Goal: Task Accomplishment & Management: Manage account settings

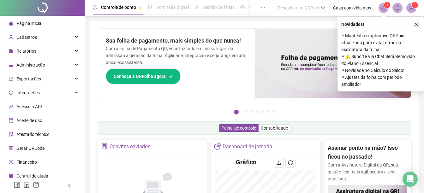
click at [417, 23] on icon "close" at bounding box center [416, 24] width 4 height 4
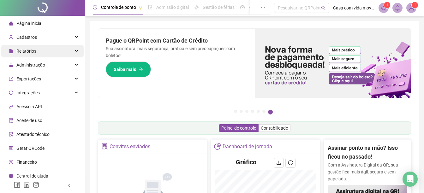
click at [46, 49] on div "Relatórios" at bounding box center [42, 51] width 82 height 13
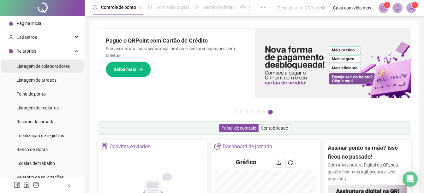
click at [45, 67] on span "Listagem de colaboradores" at bounding box center [42, 66] width 53 height 5
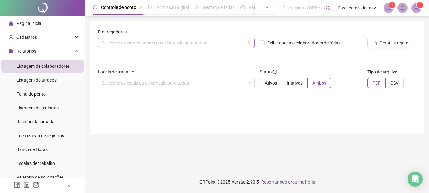
click at [188, 45] on div "Selecione os empregadores ou deixe vazio para todos" at bounding box center [176, 43] width 157 height 10
click at [179, 77] on div "Locais de trabalho" at bounding box center [176, 73] width 157 height 9
click at [178, 84] on div "Selecione os locais ou deixe vazio para todos" at bounding box center [176, 83] width 157 height 10
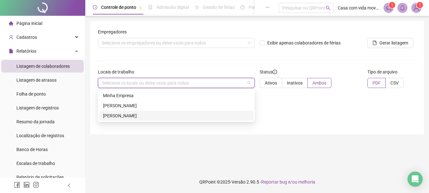
click at [122, 139] on main "Empregadores Selecione os empregadores ou deixe vazio para todos Exibir apenas …" at bounding box center [256, 93] width 333 height 145
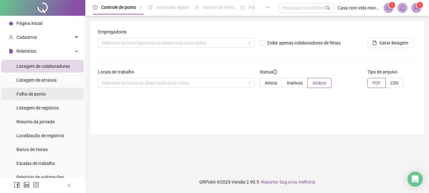
click at [41, 94] on span "Folha de ponto" at bounding box center [30, 94] width 29 height 5
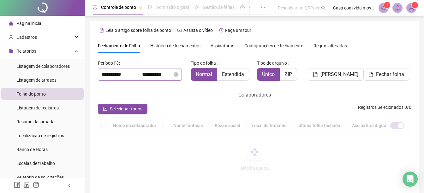
scroll to position [33, 0]
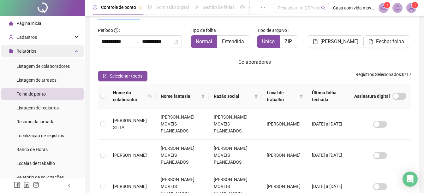
click at [30, 51] on span "Relatórios" at bounding box center [26, 51] width 20 height 5
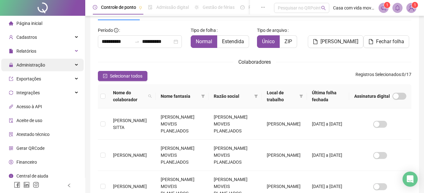
click at [30, 67] on span "Administração" at bounding box center [30, 65] width 29 height 5
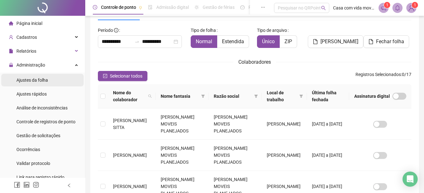
click at [28, 83] on span "Ajustes da folha" at bounding box center [32, 80] width 32 height 5
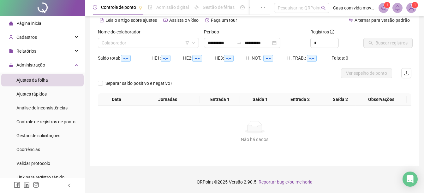
scroll to position [30, 0]
click at [152, 45] on input "search" at bounding box center [146, 42] width 88 height 9
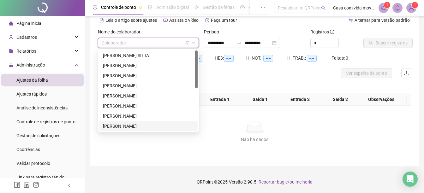
click at [149, 127] on div "[PERSON_NAME]" at bounding box center [148, 126] width 91 height 7
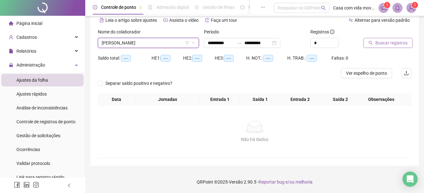
click at [385, 43] on span "Buscar registros" at bounding box center [391, 42] width 32 height 7
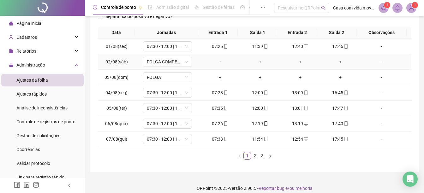
scroll to position [108, 0]
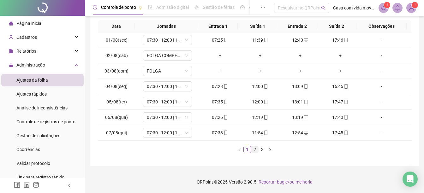
click at [256, 147] on link "2" at bounding box center [254, 149] width 7 height 7
click at [337, 87] on div "+" at bounding box center [340, 86] width 35 height 7
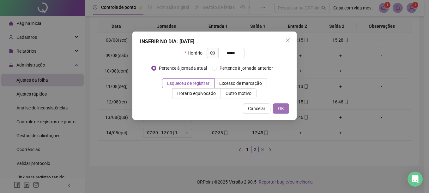
type input "*****"
click at [279, 110] on span "OK" at bounding box center [281, 108] width 6 height 7
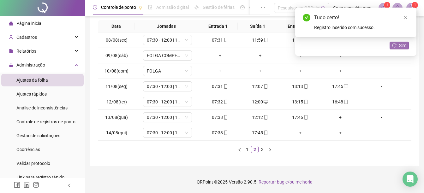
click at [398, 45] on button "Sim" at bounding box center [399, 46] width 19 height 8
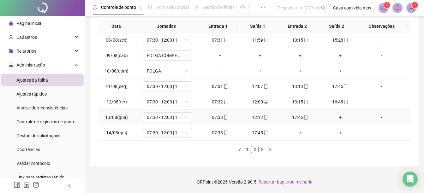
click at [335, 116] on div "+" at bounding box center [340, 117] width 35 height 7
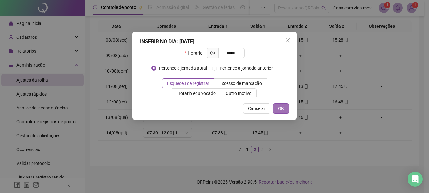
type input "*****"
click at [279, 109] on span "OK" at bounding box center [281, 108] width 6 height 7
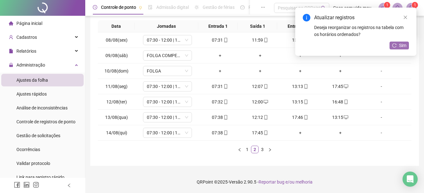
click at [403, 44] on span "Sim" at bounding box center [402, 45] width 7 height 7
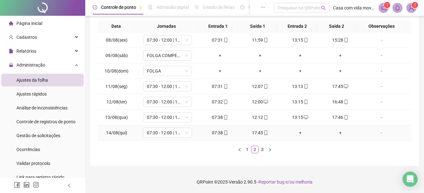
click at [296, 134] on div "+" at bounding box center [300, 132] width 35 height 7
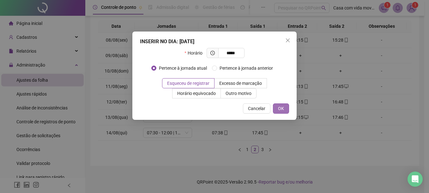
type input "*****"
click at [284, 109] on button "OK" at bounding box center [281, 109] width 16 height 10
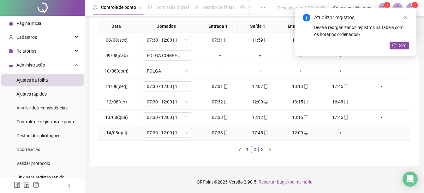
click at [337, 135] on div "+" at bounding box center [340, 132] width 35 height 7
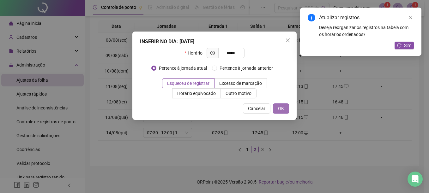
type input "*****"
click at [283, 110] on span "OK" at bounding box center [281, 108] width 6 height 7
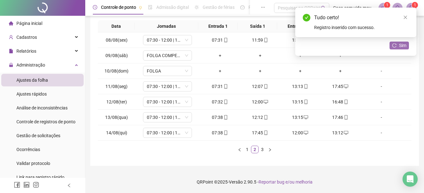
click at [402, 44] on span "Sim" at bounding box center [402, 45] width 7 height 7
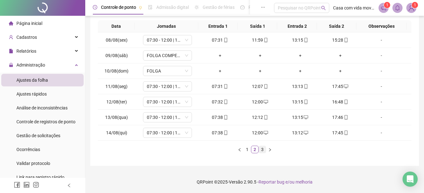
click at [261, 151] on link "3" at bounding box center [262, 149] width 7 height 7
click at [299, 86] on div "+" at bounding box center [300, 86] width 35 height 7
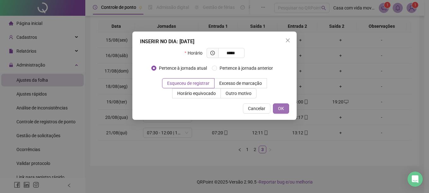
type input "*****"
click at [283, 106] on span "OK" at bounding box center [281, 108] width 6 height 7
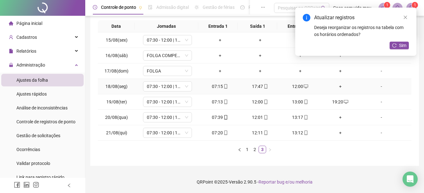
click at [338, 91] on td "+" at bounding box center [340, 86] width 40 height 15
click at [337, 87] on div "+" at bounding box center [340, 86] width 35 height 7
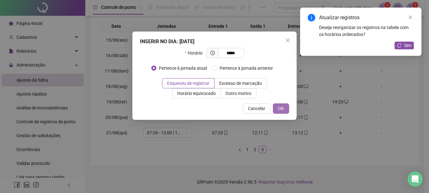
type input "*****"
click at [283, 109] on span "OK" at bounding box center [281, 108] width 6 height 7
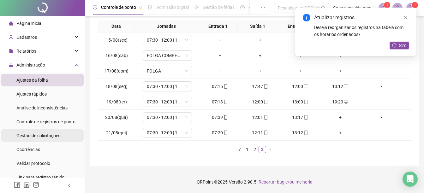
click at [33, 137] on span "Gestão de solicitações" at bounding box center [38, 135] width 44 height 5
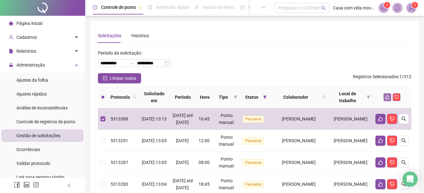
click at [386, 96] on icon "like" at bounding box center [387, 97] width 4 height 4
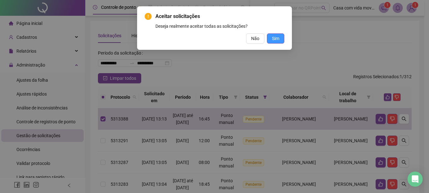
click at [278, 39] on span "Sim" at bounding box center [275, 38] width 7 height 7
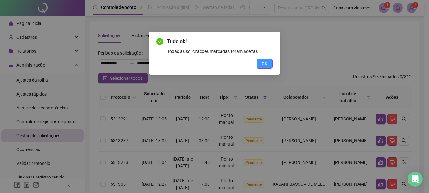
click at [263, 61] on span "OK" at bounding box center [264, 63] width 6 height 7
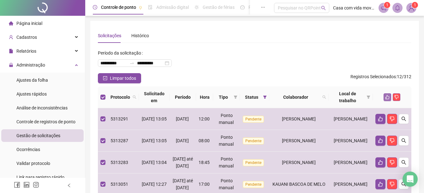
click at [387, 94] on button "button" at bounding box center [388, 97] width 8 height 8
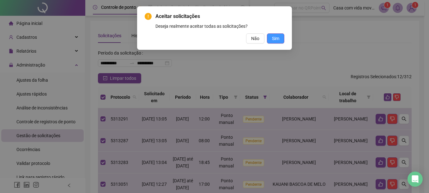
click at [279, 39] on button "Sim" at bounding box center [275, 38] width 17 height 10
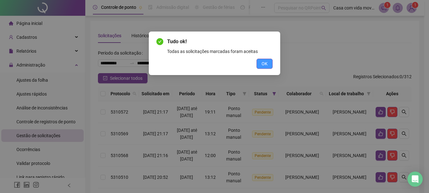
click at [263, 64] on span "OK" at bounding box center [264, 63] width 6 height 7
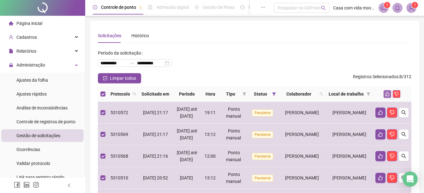
click at [387, 96] on icon "like" at bounding box center [387, 94] width 4 height 4
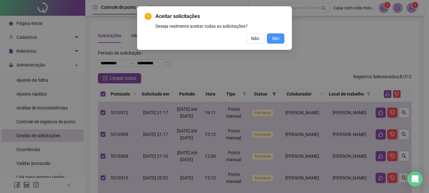
click at [277, 39] on span "Sim" at bounding box center [275, 38] width 7 height 7
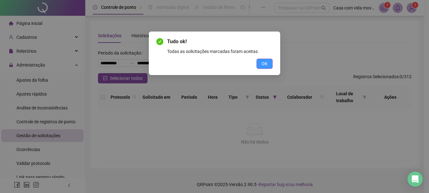
click at [269, 60] on button "OK" at bounding box center [264, 64] width 16 height 10
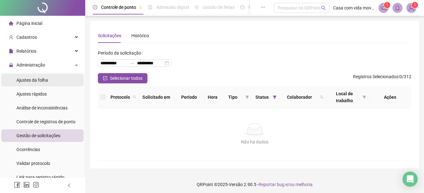
click at [44, 80] on span "Ajustes da folha" at bounding box center [32, 80] width 32 height 5
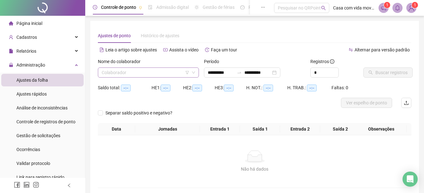
click at [150, 72] on input "search" at bounding box center [146, 72] width 88 height 9
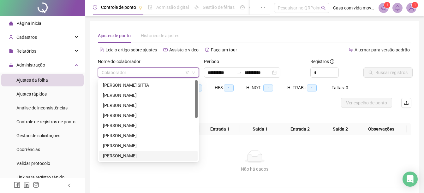
click at [128, 155] on div "[PERSON_NAME]" at bounding box center [148, 155] width 91 height 7
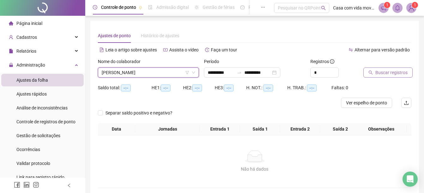
click at [383, 74] on span "Buscar registros" at bounding box center [391, 72] width 32 height 7
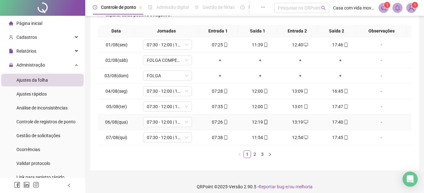
scroll to position [108, 0]
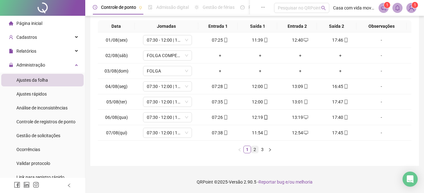
click at [256, 149] on link "2" at bounding box center [254, 149] width 7 height 7
click at [261, 150] on link "3" at bounding box center [262, 149] width 7 height 7
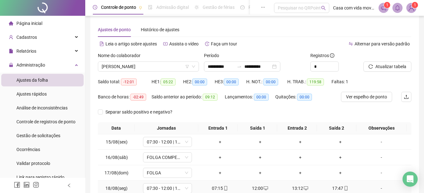
scroll to position [0, 0]
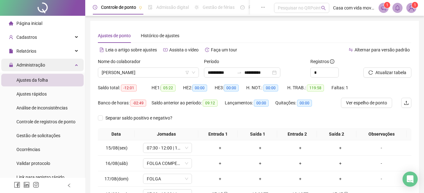
click at [34, 63] on span "Administração" at bounding box center [30, 65] width 29 height 5
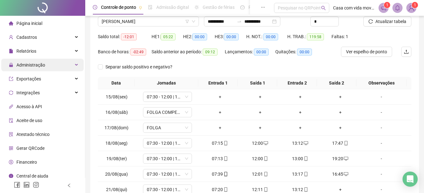
scroll to position [45, 0]
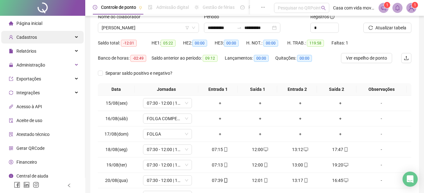
click at [34, 38] on span "Cadastros" at bounding box center [26, 37] width 21 height 5
